Goal: Information Seeking & Learning: Learn about a topic

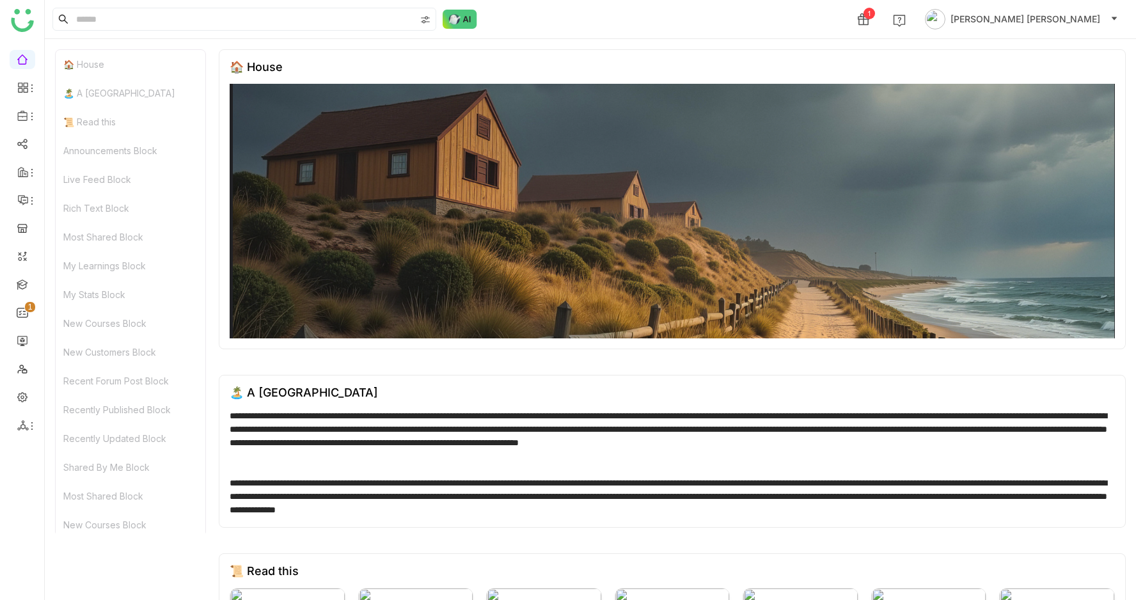
scroll to position [447, 0]
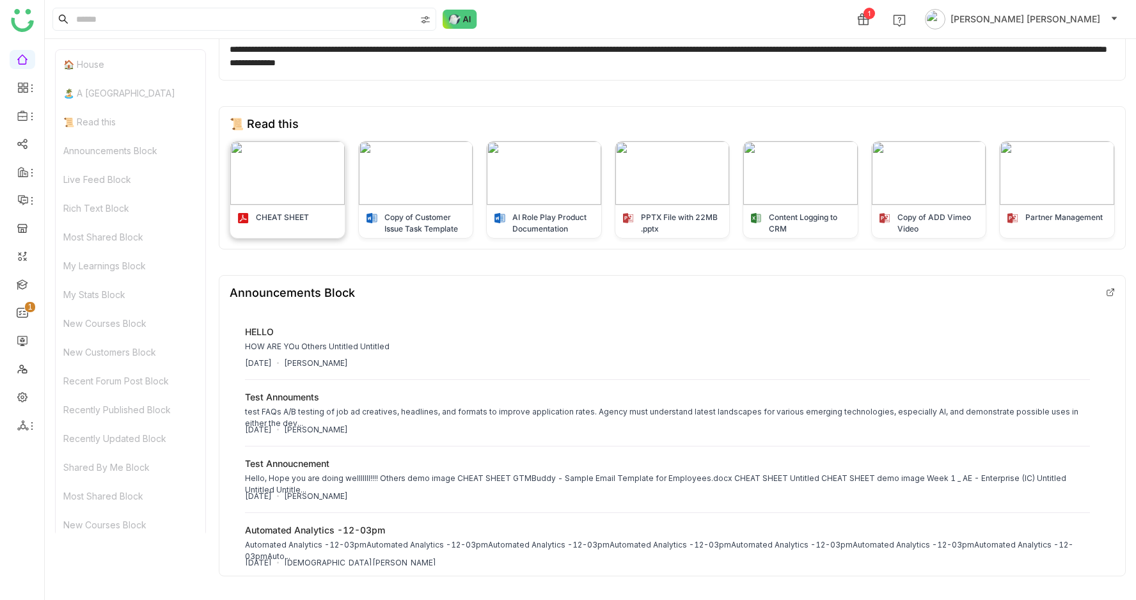
click at [306, 189] on img at bounding box center [287, 172] width 115 height 63
click at [399, 180] on img at bounding box center [416, 172] width 115 height 63
click at [686, 182] on img at bounding box center [673, 172] width 115 height 63
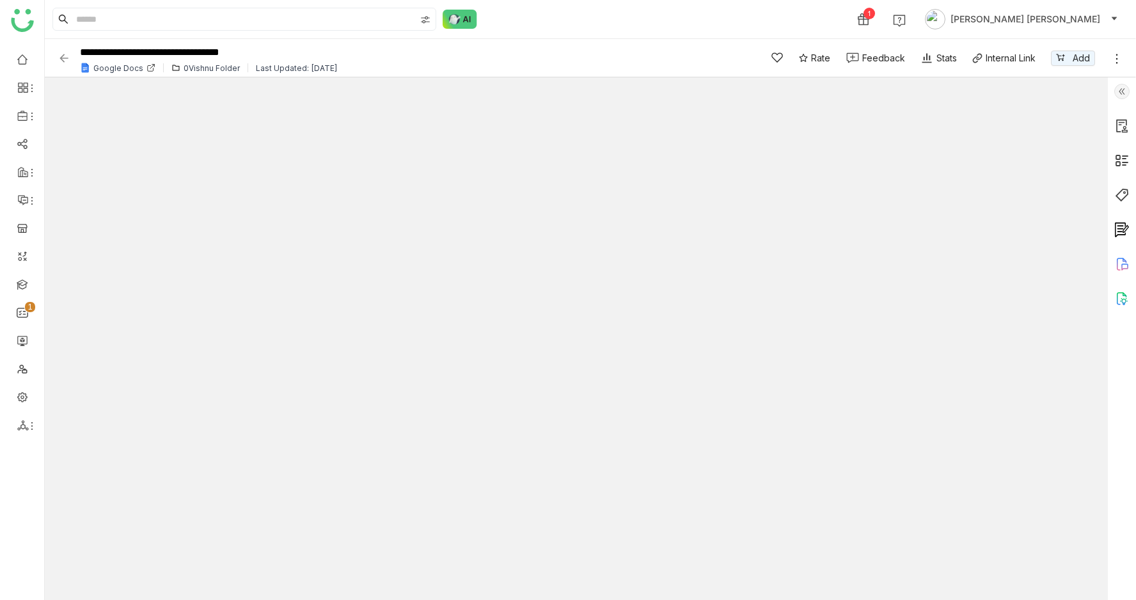
type input "*"
